Goal: Go to known website: Access a specific website the user already knows

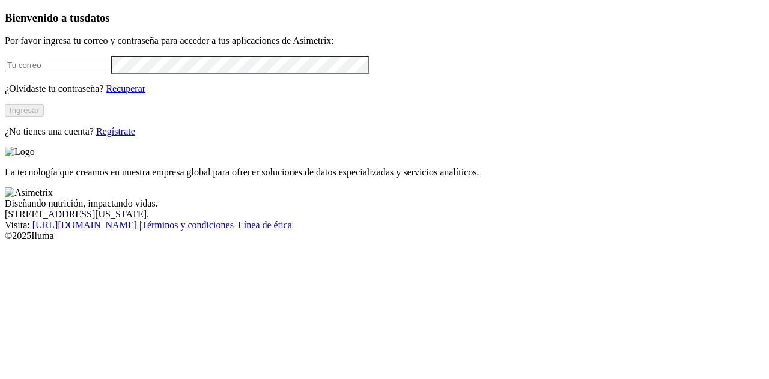
type input "[PERSON_NAME][EMAIL_ADDRESS][PERSON_NAME][DOMAIN_NAME]"
click at [44, 117] on button "Ingresar" at bounding box center [24, 110] width 39 height 13
